Goal: Task Accomplishment & Management: Manage account settings

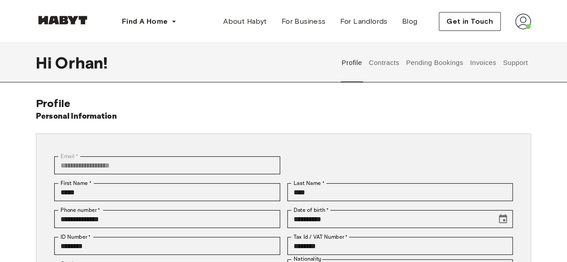
click at [489, 69] on button "Invoices" at bounding box center [483, 62] width 28 height 39
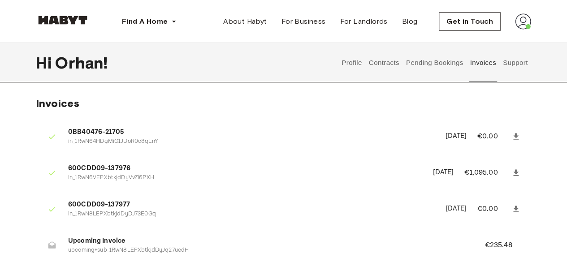
click at [527, 21] on img at bounding box center [523, 21] width 16 height 16
click at [379, 66] on button "Contracts" at bounding box center [384, 62] width 33 height 39
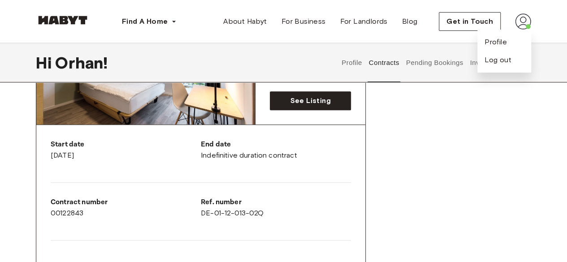
scroll to position [45, 0]
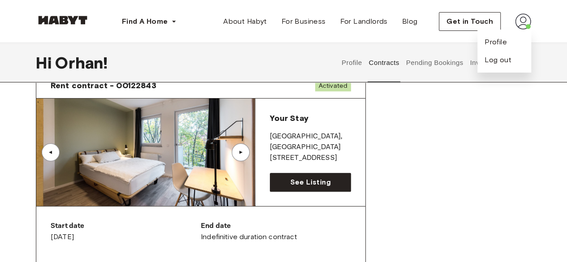
click at [431, 57] on button "Pending Bookings" at bounding box center [435, 62] width 60 height 39
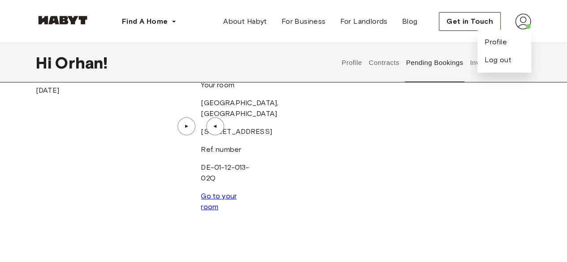
click at [528, 145] on div "Booking date [DATE] ▲ ▲ Your room [STREET_ADDRESS][PERSON_NAME]. number DE-01-1…" at bounding box center [284, 146] width 496 height 147
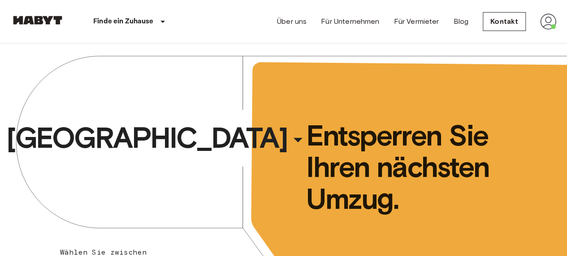
click at [553, 25] on img at bounding box center [548, 21] width 16 height 16
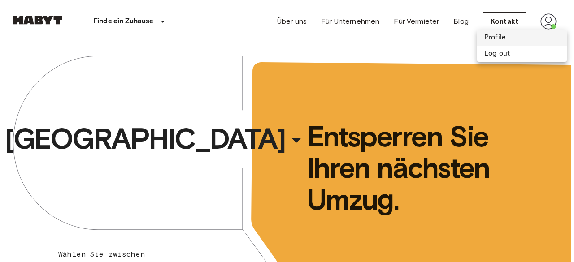
click at [513, 35] on li "Profile" at bounding box center [522, 38] width 90 height 16
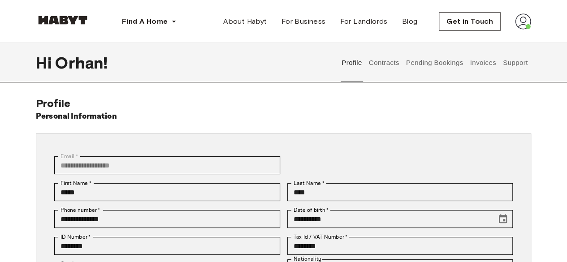
click at [380, 65] on button "Contracts" at bounding box center [384, 62] width 33 height 39
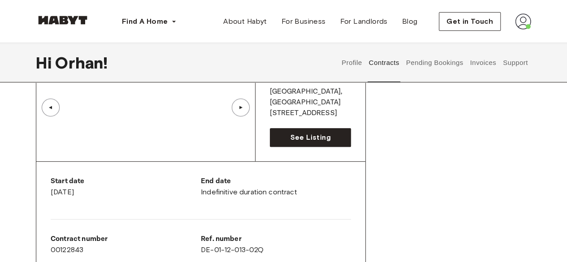
scroll to position [45, 0]
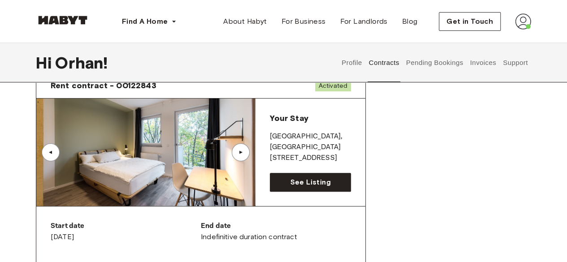
click at [144, 139] on img at bounding box center [145, 153] width 219 height 108
click at [235, 146] on div "▲" at bounding box center [241, 153] width 18 height 18
